Goal: Transaction & Acquisition: Purchase product/service

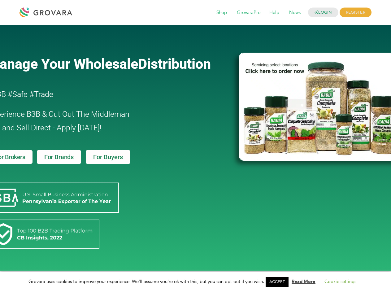
click at [279, 282] on link "ACCEPT" at bounding box center [276, 282] width 23 height 10
